Goal: Task Accomplishment & Management: Manage account settings

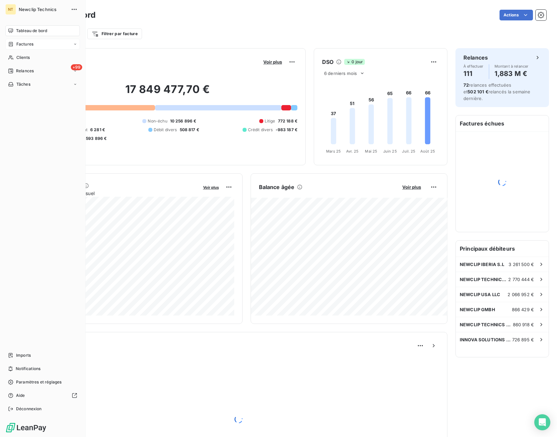
click at [17, 42] on span "Factures" at bounding box center [24, 44] width 17 height 6
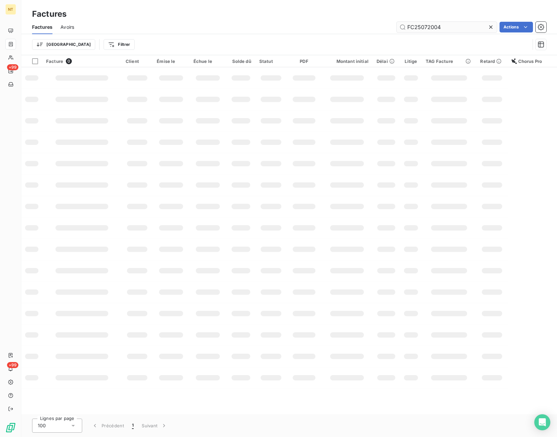
drag, startPoint x: 445, startPoint y: 29, endPoint x: 384, endPoint y: 28, distance: 60.9
click at [397, 28] on input "FC25072004" at bounding box center [447, 27] width 100 height 11
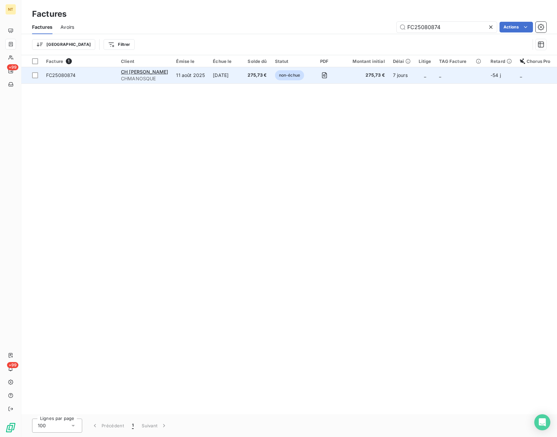
type input "FC25080874"
click at [303, 79] on td "non-échue" at bounding box center [289, 75] width 37 height 16
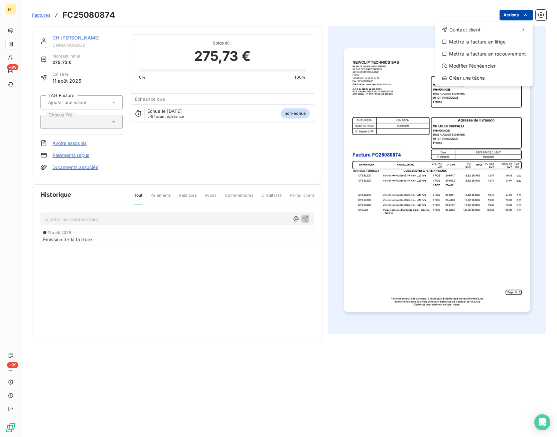
click at [512, 17] on html "NT +99 +99 Factures FC25080874 Actions Contact client Mettre la facture en liti…" at bounding box center [278, 218] width 557 height 437
click at [500, 44] on div "Mettre la facture en litige" at bounding box center [484, 41] width 92 height 11
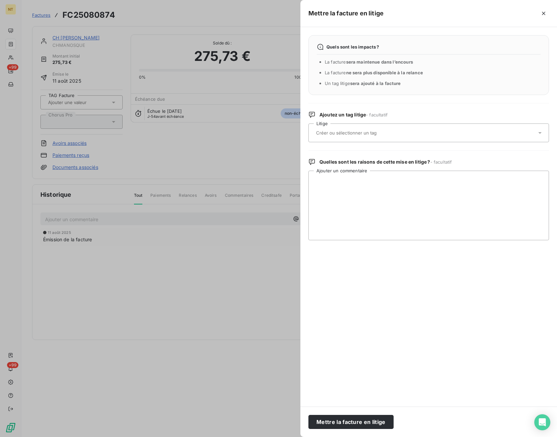
click at [367, 129] on div at bounding box center [425, 133] width 223 height 14
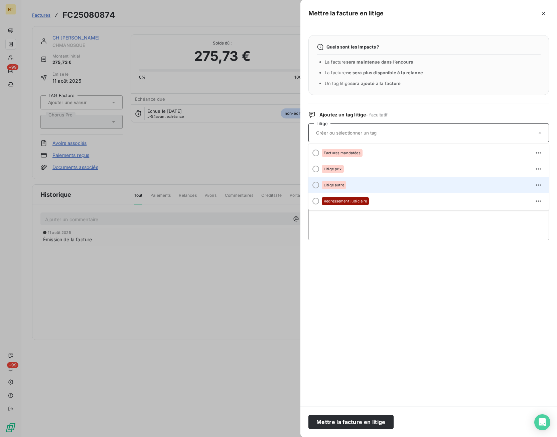
click at [358, 187] on div "Litige autre" at bounding box center [433, 185] width 222 height 11
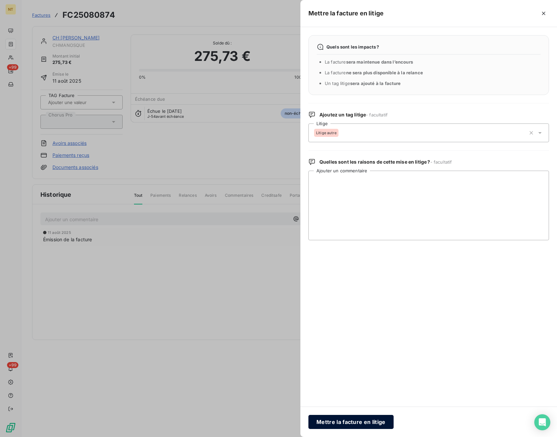
click at [359, 419] on button "Mettre la facture en litige" at bounding box center [351, 422] width 85 height 14
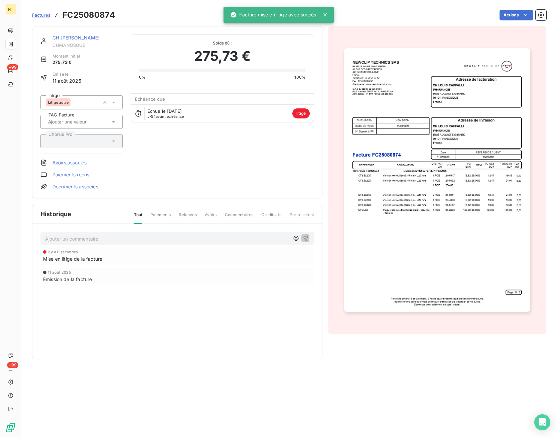
click at [122, 241] on p "Ajouter un commentaire ﻿" at bounding box center [167, 238] width 244 height 8
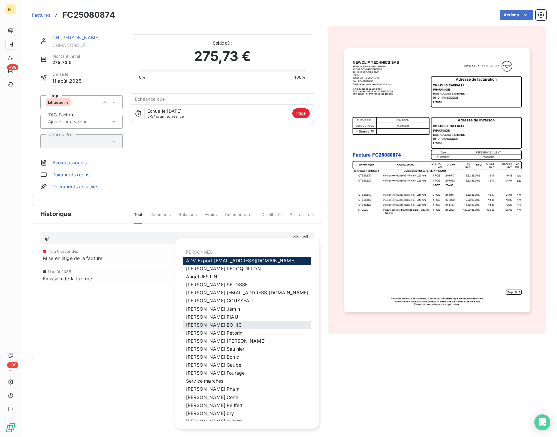
click at [224, 327] on div "[PERSON_NAME]" at bounding box center [248, 325] width 128 height 8
click at [201, 325] on span "[PERSON_NAME]" at bounding box center [214, 325] width 56 height 6
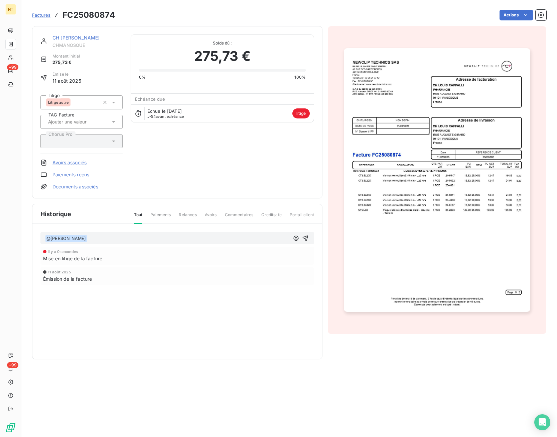
click at [145, 235] on p "﻿ @ [PERSON_NAME] ﻿ ﻿" at bounding box center [167, 238] width 244 height 8
click at [178, 240] on p "﻿ @ [PERSON_NAME] ﻿ AVOIR TOTAL" at bounding box center [167, 238] width 244 height 8
click at [214, 229] on div "﻿ @ [PERSON_NAME] ﻿ AVOIR TOTAL FC25081516 ET REFACTURATION il y a 0 secondes M…" at bounding box center [177, 268] width 290 height 88
click at [212, 235] on p "﻿ @ [PERSON_NAME] ﻿ AVOIR TOTAL FC25081516 ET REFACTURATION" at bounding box center [167, 238] width 244 height 8
click at [185, 237] on span "AVOIR TOTAL FC25081516 ET REFACTURATIONFC25081517" at bounding box center [155, 238] width 136 height 6
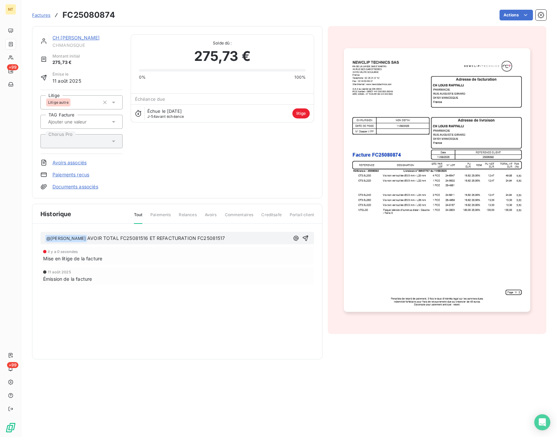
click at [232, 237] on p "﻿ @ [PERSON_NAME] ﻿ AVOIR TOTAL FC25081516 ET REFACTURATION FC25081517" at bounding box center [167, 238] width 244 height 8
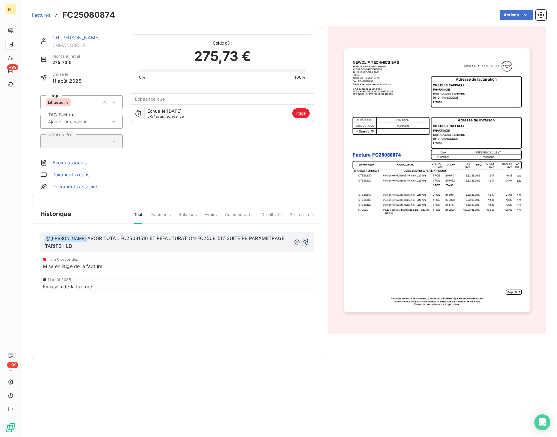
click at [306, 240] on icon "button" at bounding box center [306, 241] width 7 height 7
